Goal: Task Accomplishment & Management: Complete application form

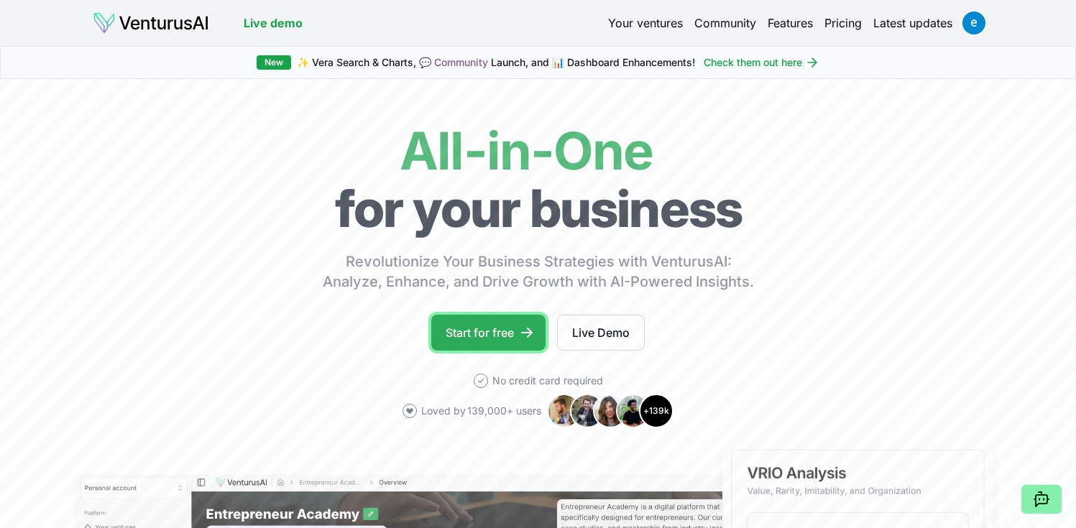
click at [461, 336] on link "Start for free" at bounding box center [488, 333] width 114 height 36
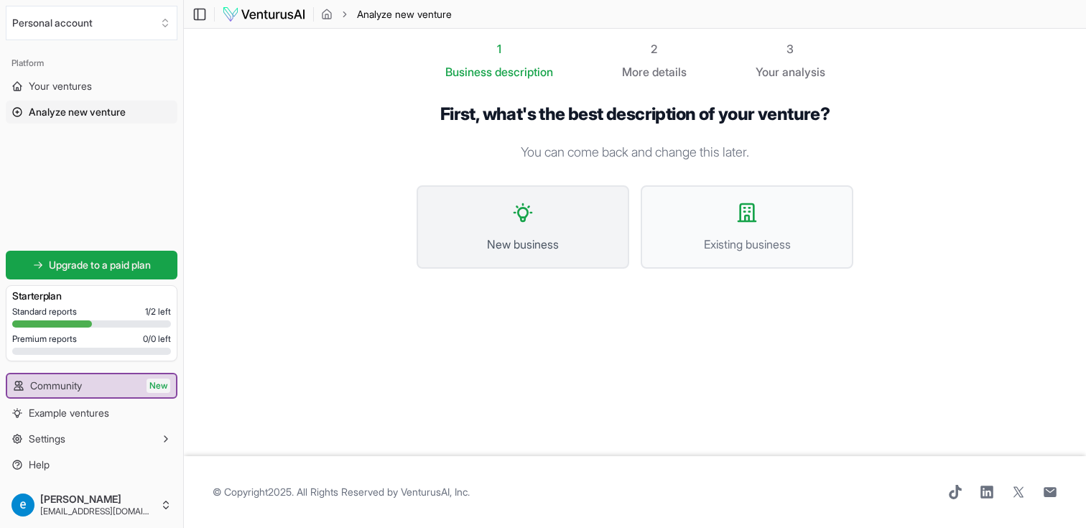
click at [514, 226] on button "New business" at bounding box center [523, 226] width 213 height 83
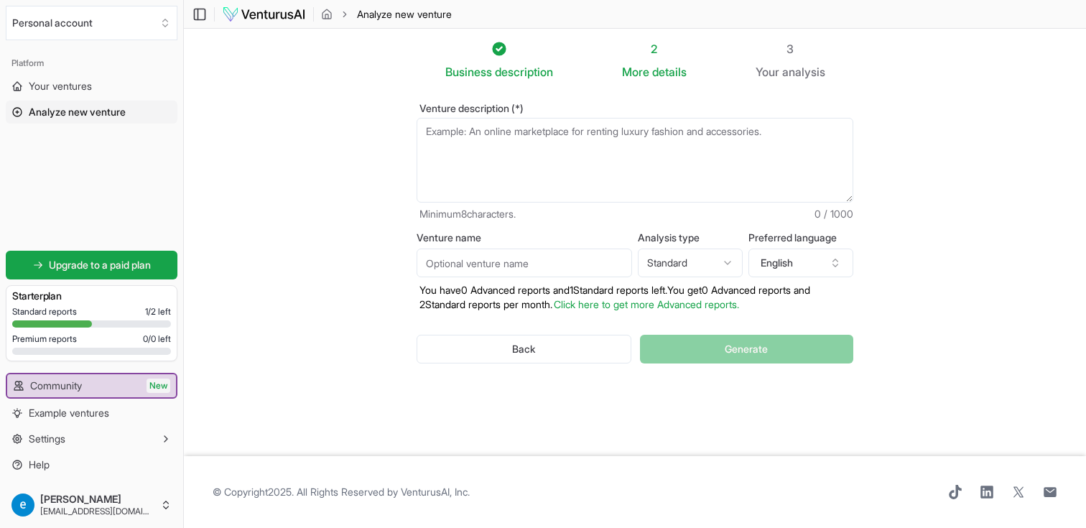
click at [518, 160] on textarea "Venture description (*)" at bounding box center [635, 160] width 437 height 85
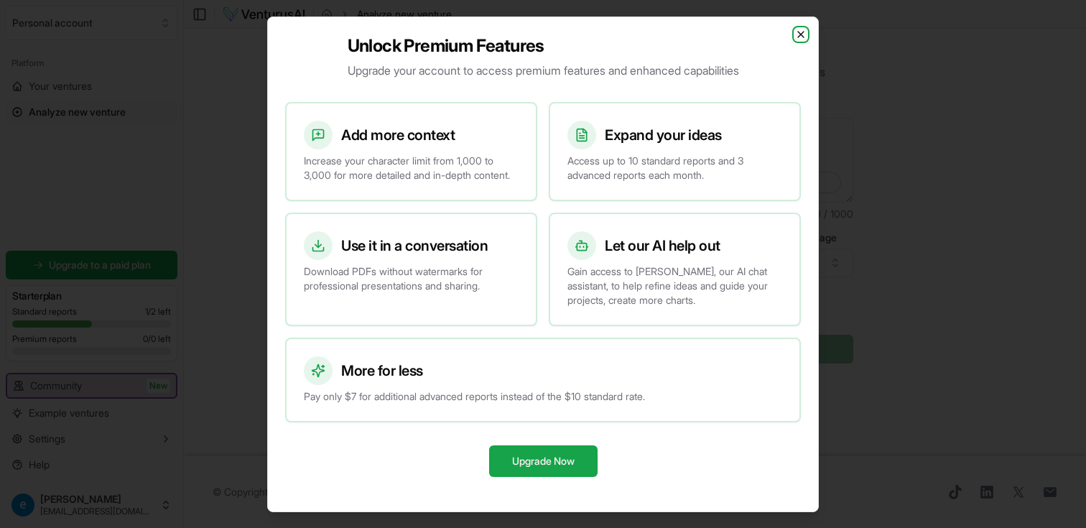
click at [803, 29] on icon "button" at bounding box center [800, 34] width 11 height 11
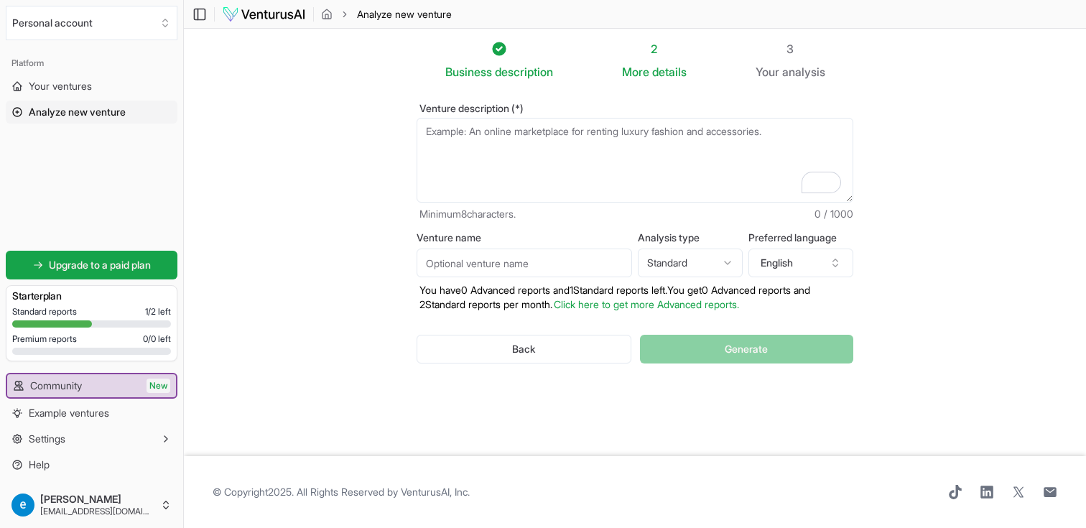
click at [435, 145] on textarea "Venture description (*)" at bounding box center [635, 160] width 437 height 85
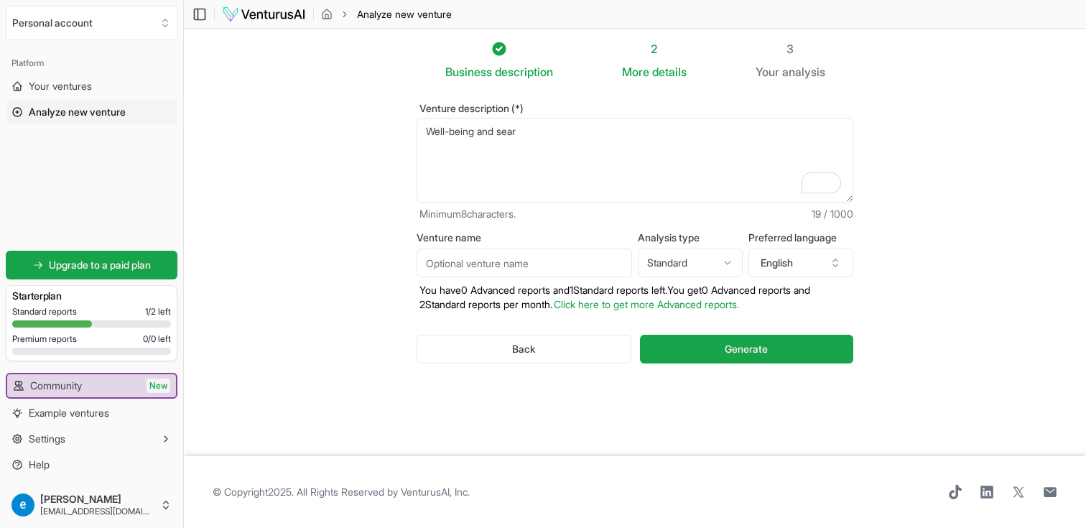
click at [527, 133] on textarea "Well being and sear" at bounding box center [635, 160] width 437 height 85
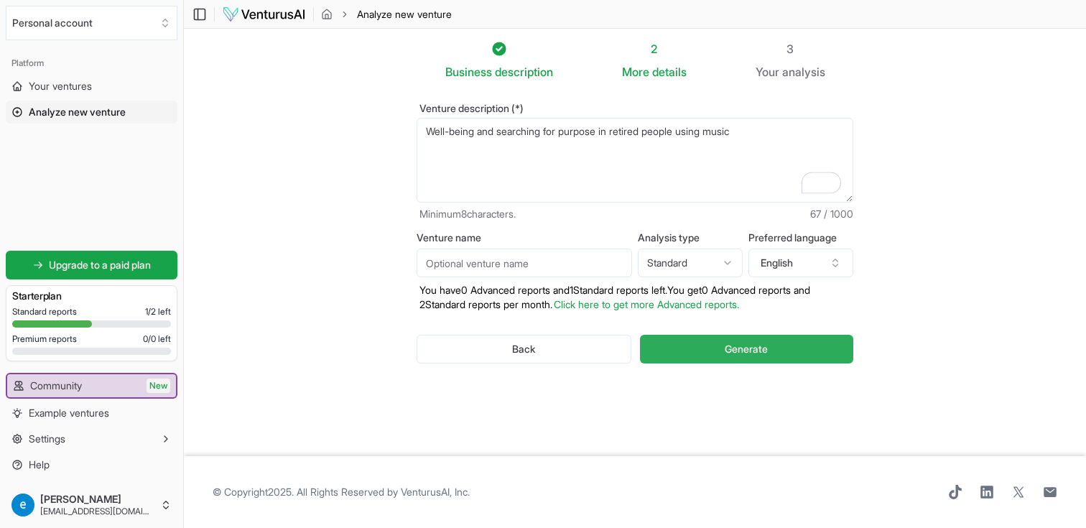
type textarea "Well-being and searching for purpose in retired people using music"
click at [685, 347] on button "Generate" at bounding box center [746, 349] width 213 height 29
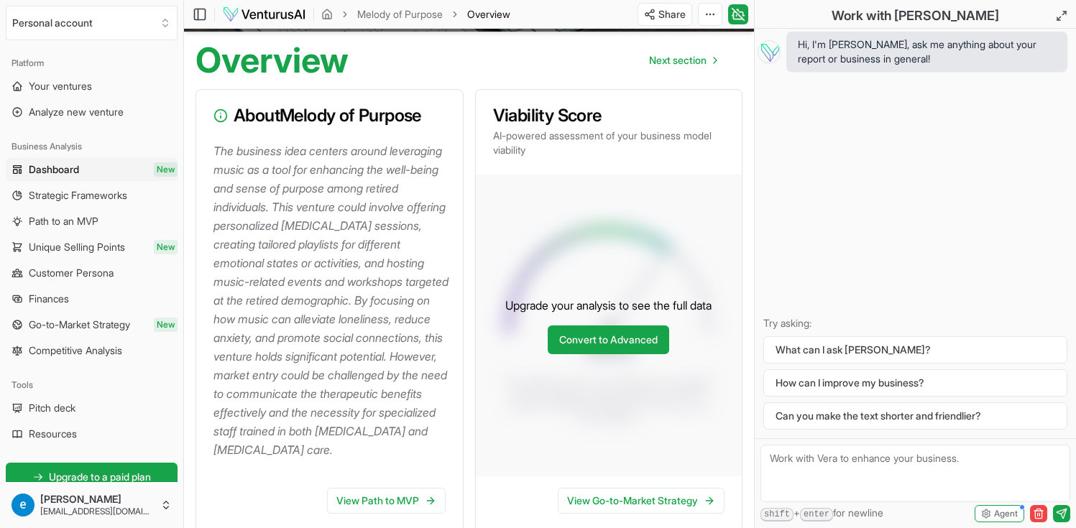
scroll to position [145, 0]
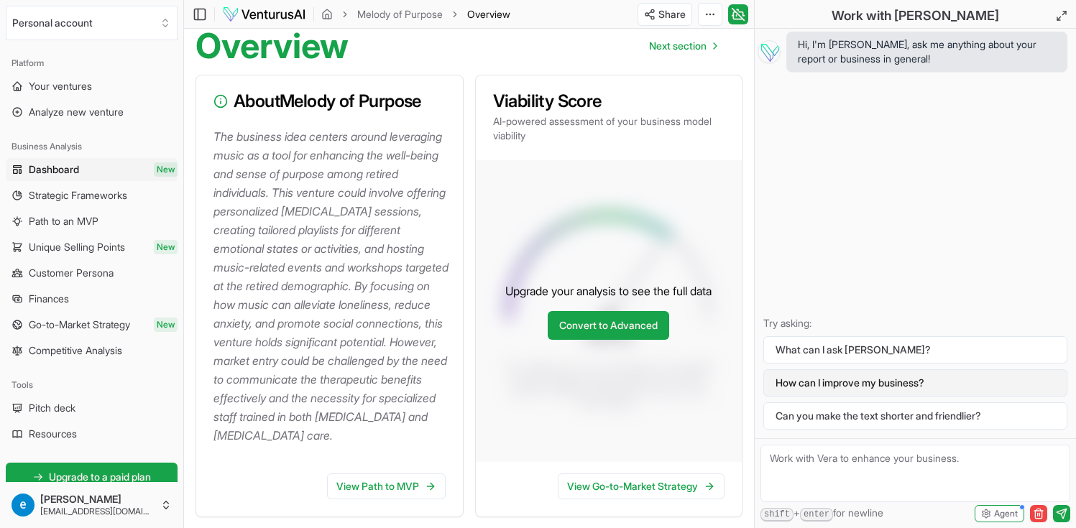
click at [790, 384] on button "How can I improve my business?" at bounding box center [915, 382] width 304 height 27
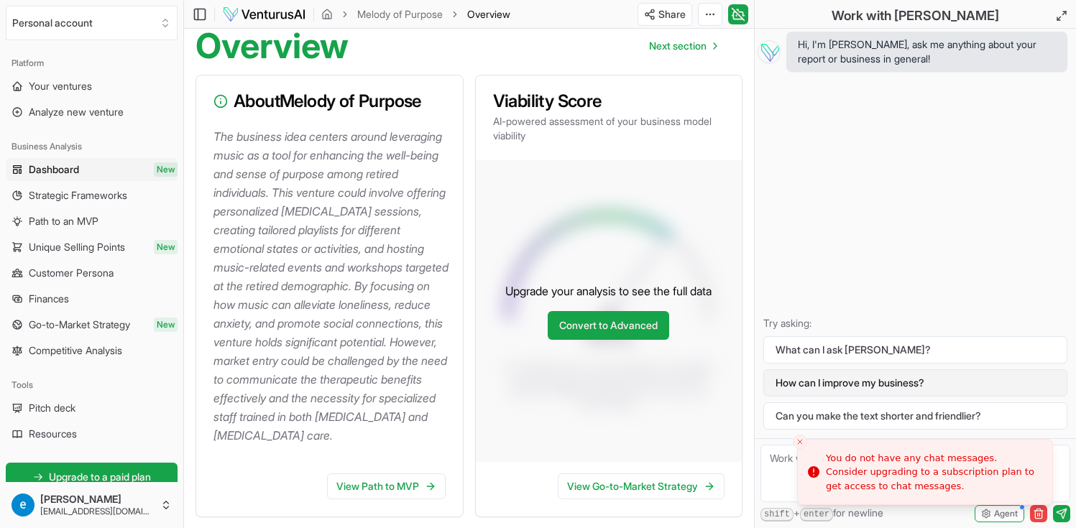
click at [790, 384] on button "How can I improve my business?" at bounding box center [915, 382] width 304 height 27
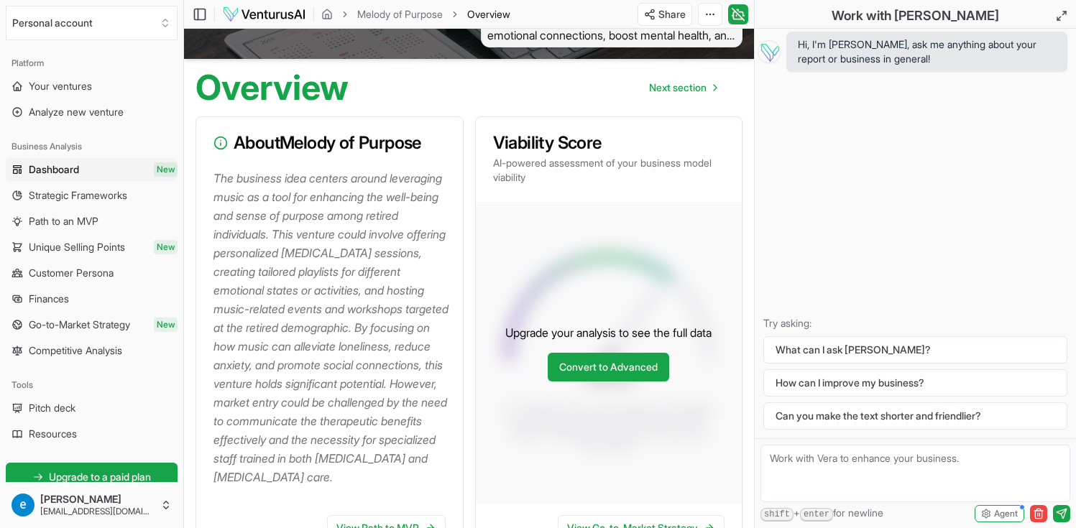
scroll to position [0, 0]
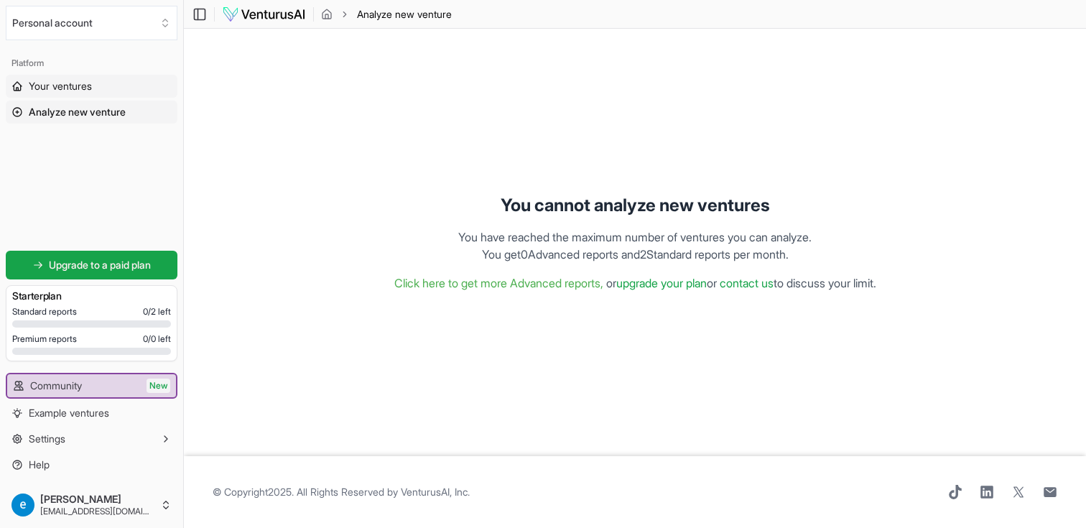
click at [83, 83] on span "Your ventures" at bounding box center [60, 86] width 63 height 14
click at [328, 502] on footer "© Copyright 2025 . All Rights Reserved by [PERSON_NAME], Inc ." at bounding box center [635, 492] width 902 height 72
click at [95, 116] on span "Analyze new venture" at bounding box center [77, 112] width 97 height 14
click at [94, 108] on span "Analyze new venture" at bounding box center [77, 112] width 97 height 14
click at [657, 282] on link "upgrade your plan" at bounding box center [661, 283] width 91 height 14
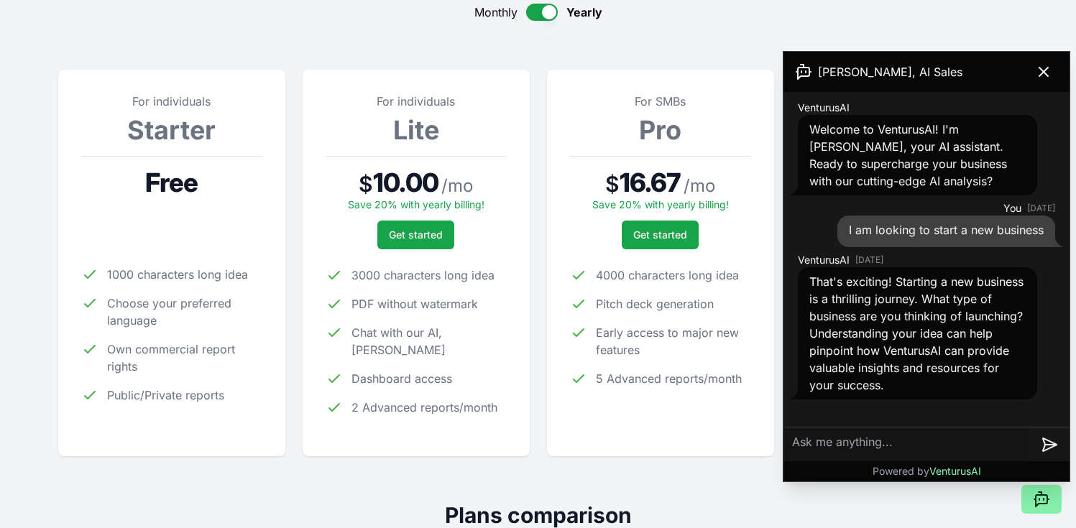
scroll to position [177, 0]
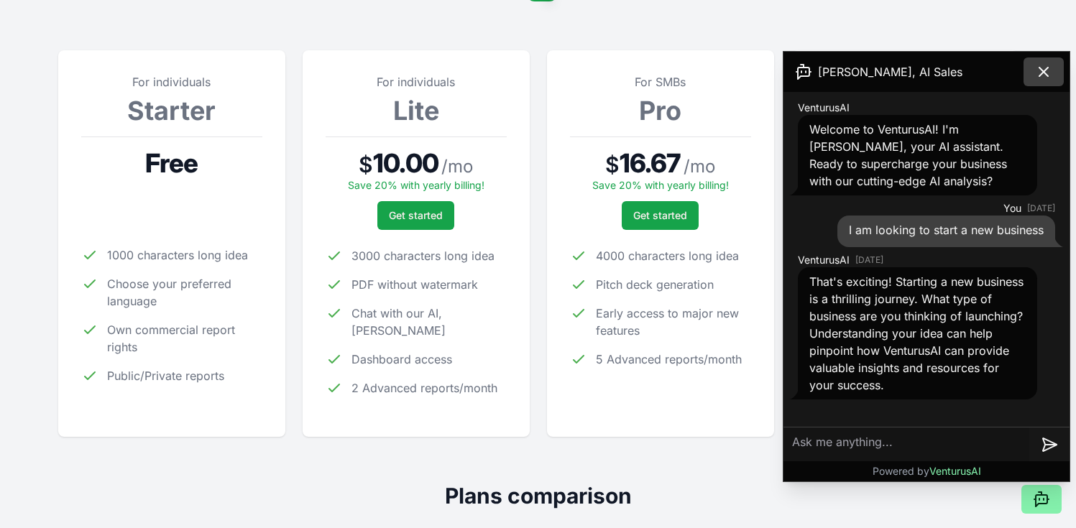
click at [1045, 75] on icon at bounding box center [1043, 71] width 17 height 17
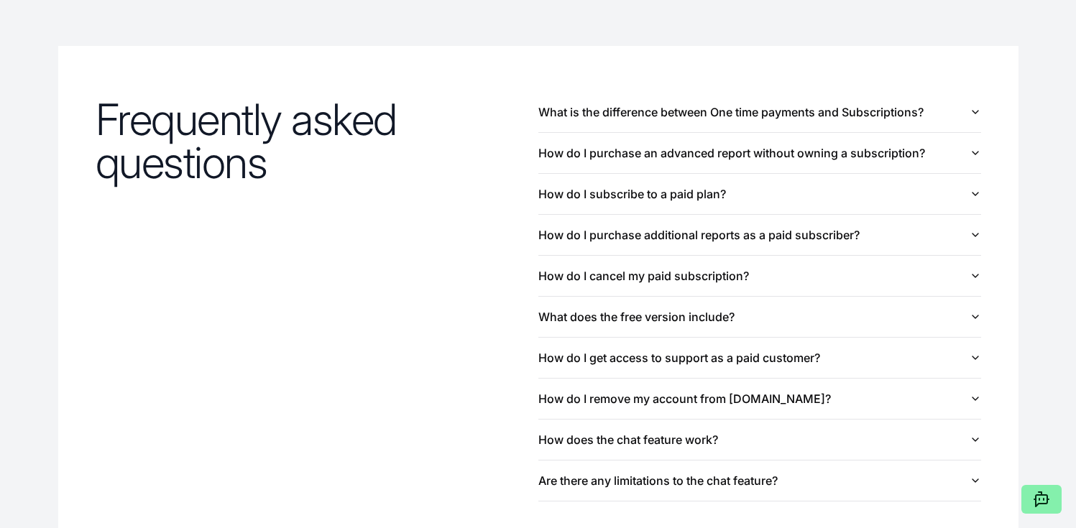
scroll to position [1510, 0]
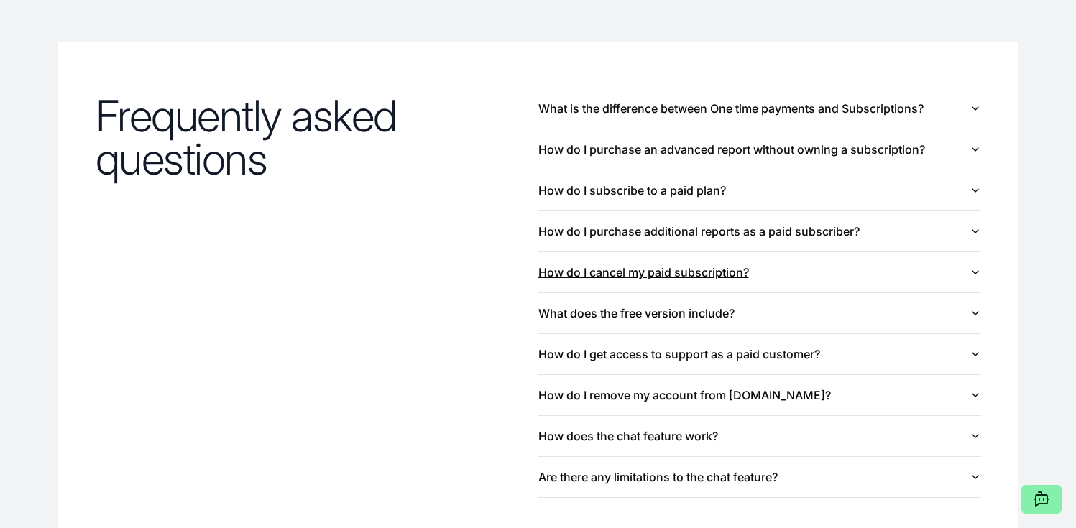
click at [624, 275] on button "How do I cancel my paid subscription?" at bounding box center [759, 272] width 443 height 40
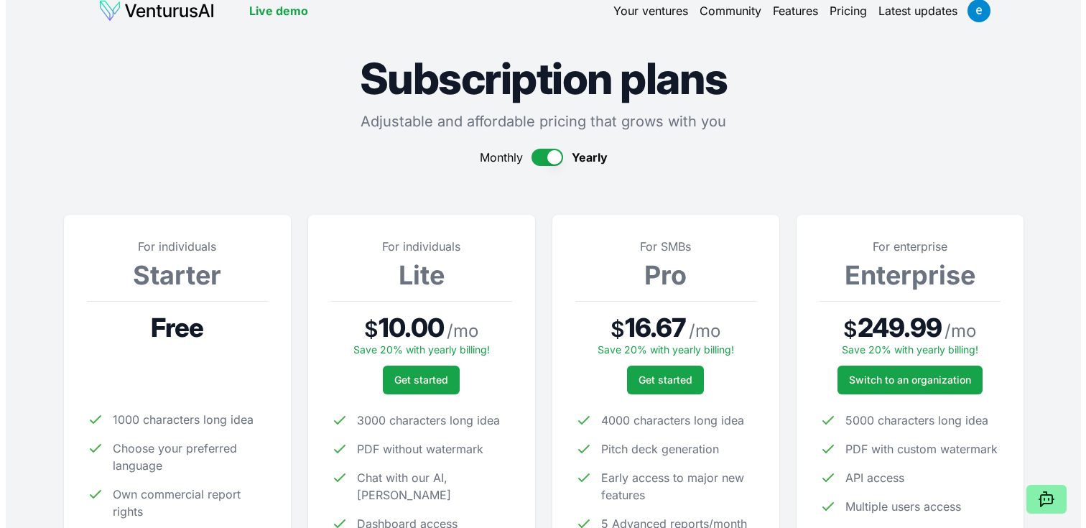
scroll to position [0, 0]
